Goal: Information Seeking & Learning: Check status

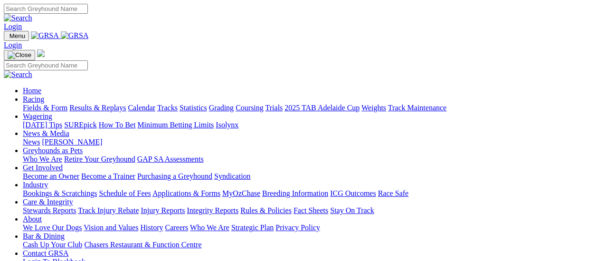
click at [95, 104] on link "Results & Replays" at bounding box center [97, 108] width 57 height 8
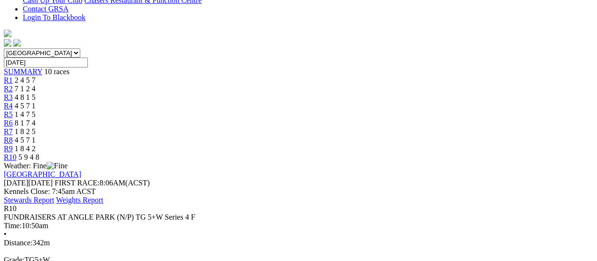
scroll to position [142, 0]
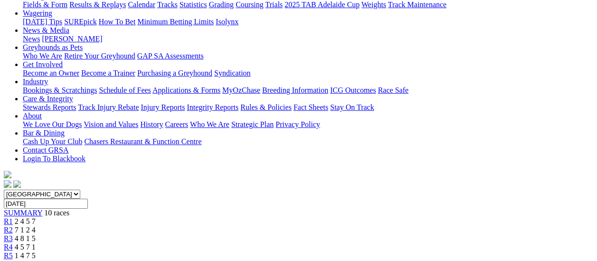
scroll to position [95, 0]
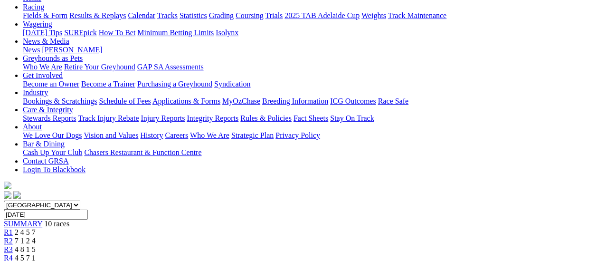
scroll to position [95, 0]
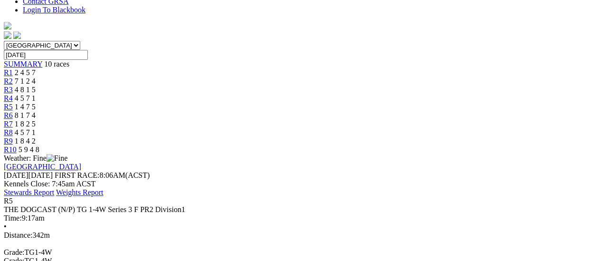
scroll to position [190, 0]
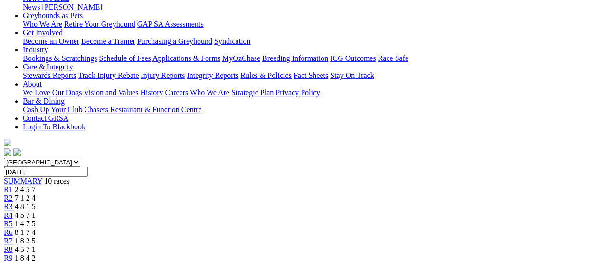
scroll to position [95, 0]
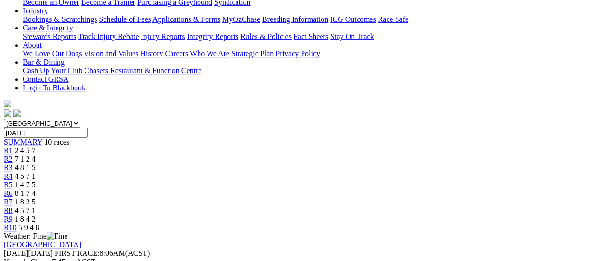
scroll to position [190, 0]
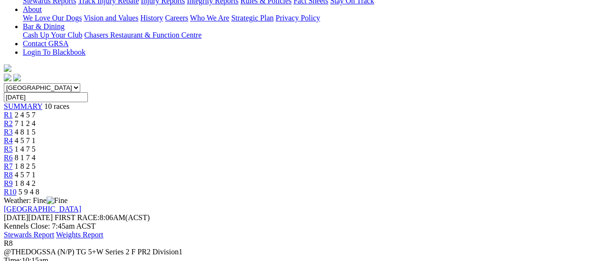
scroll to position [285, 0]
